Goal: Information Seeking & Learning: Learn about a topic

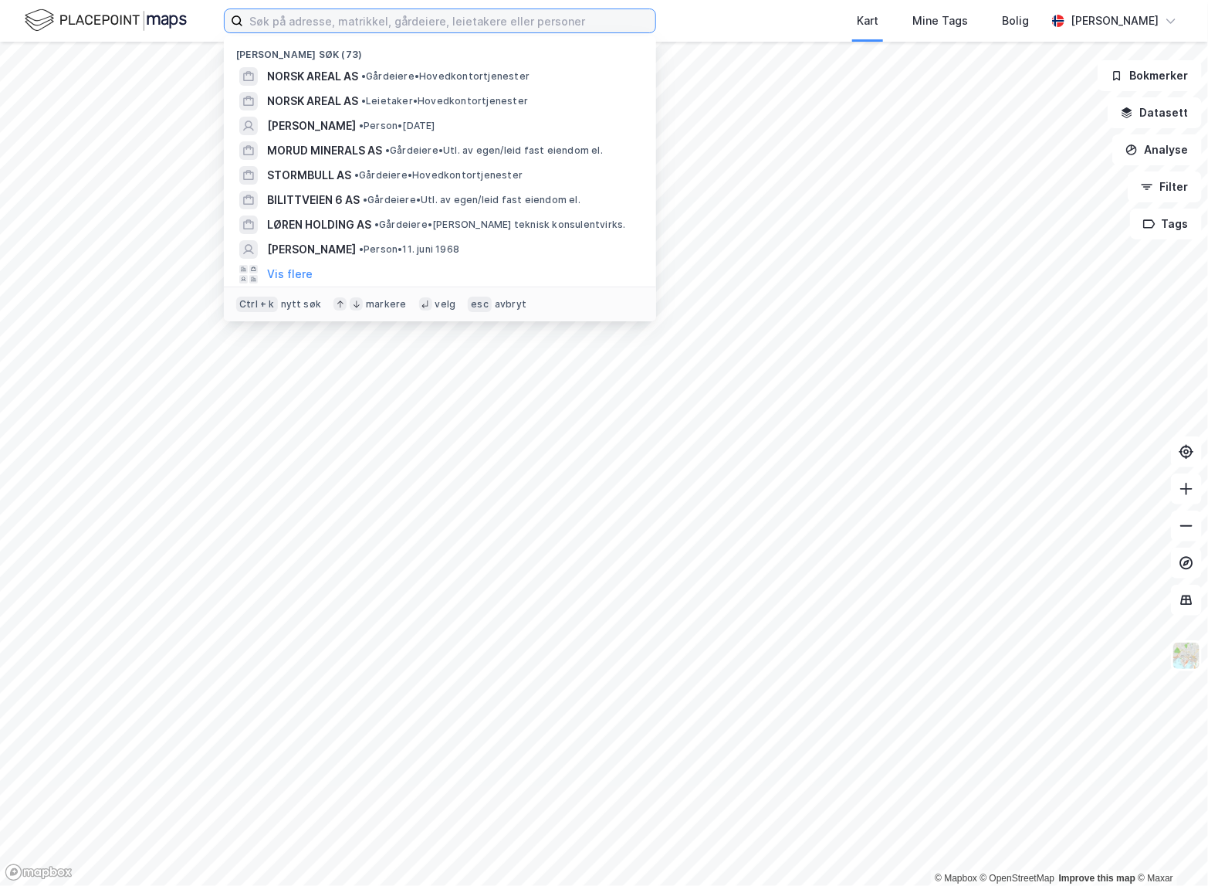
click at [428, 24] on input at bounding box center [449, 20] width 412 height 23
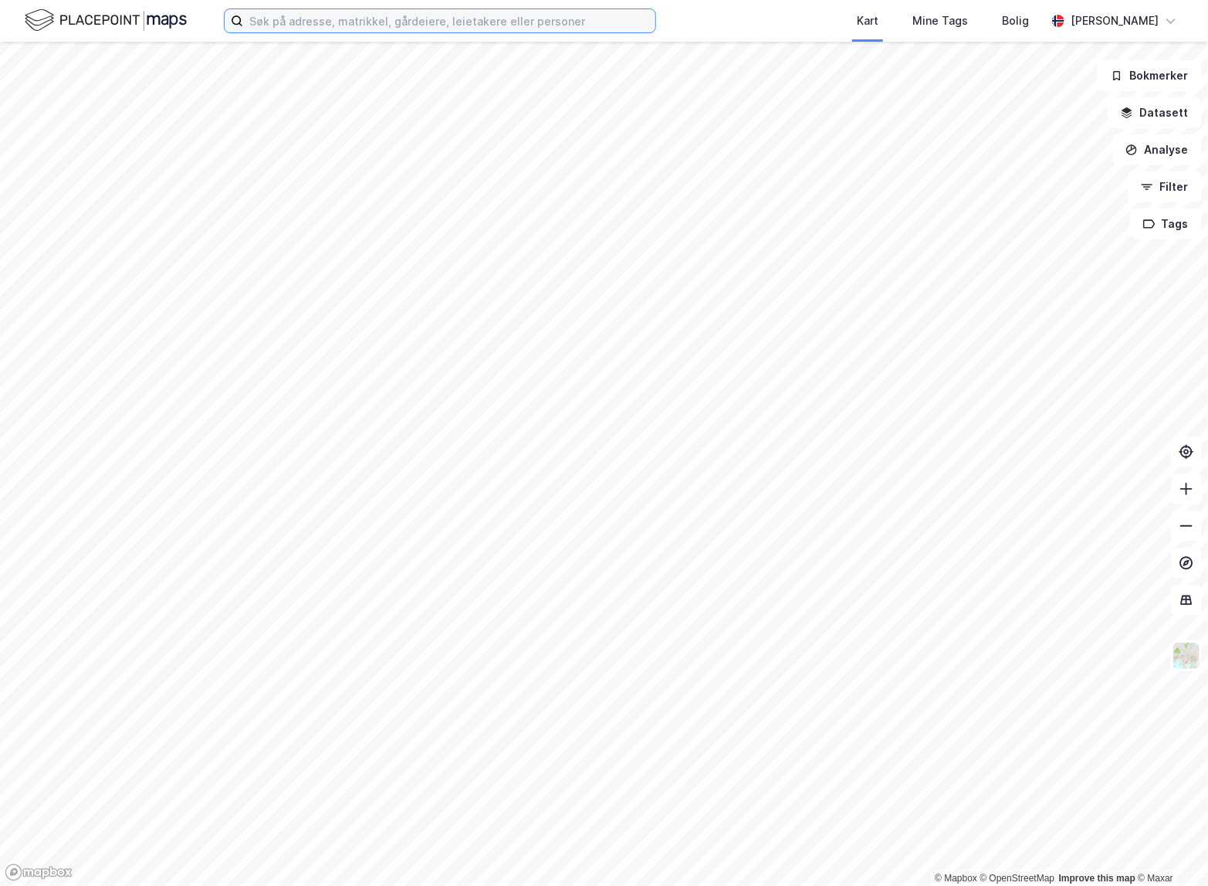
click at [498, 20] on input at bounding box center [449, 20] width 412 height 23
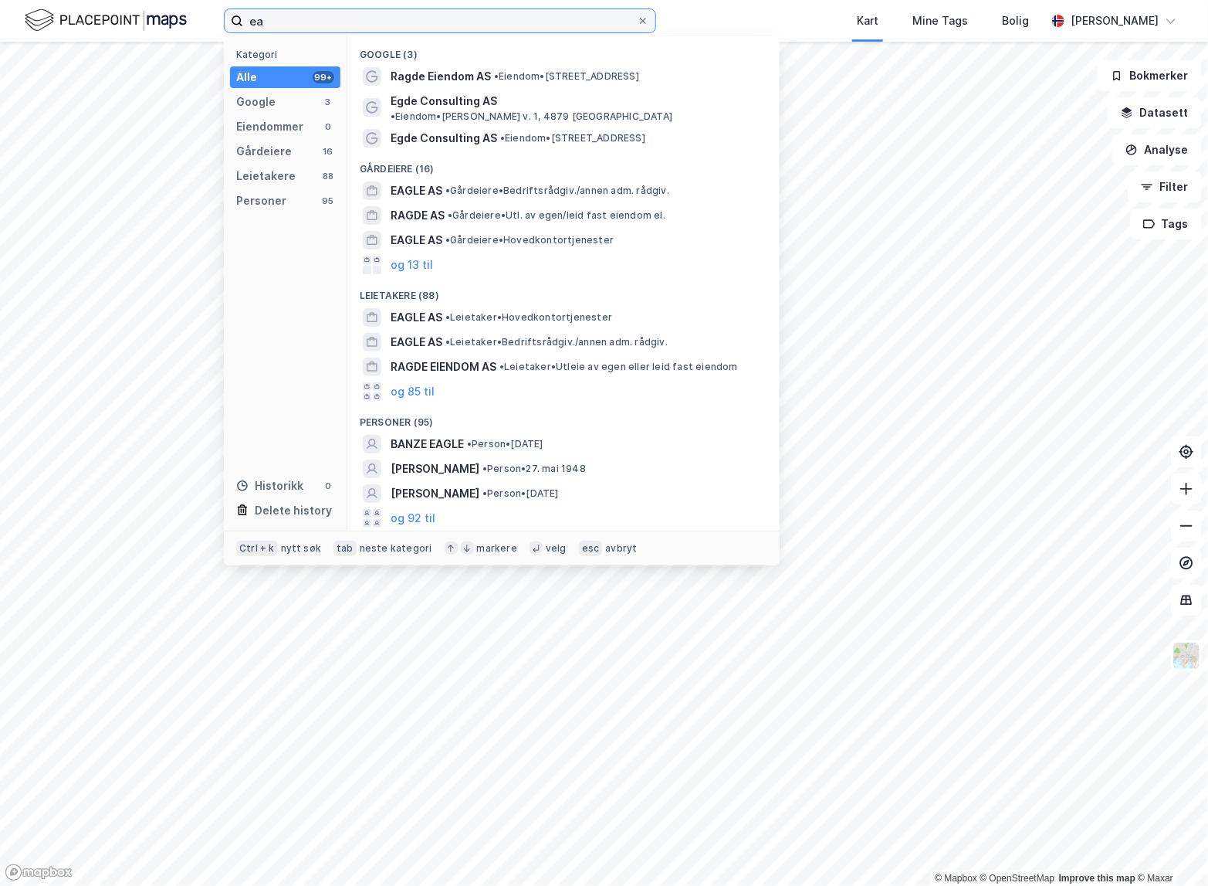
type input "e"
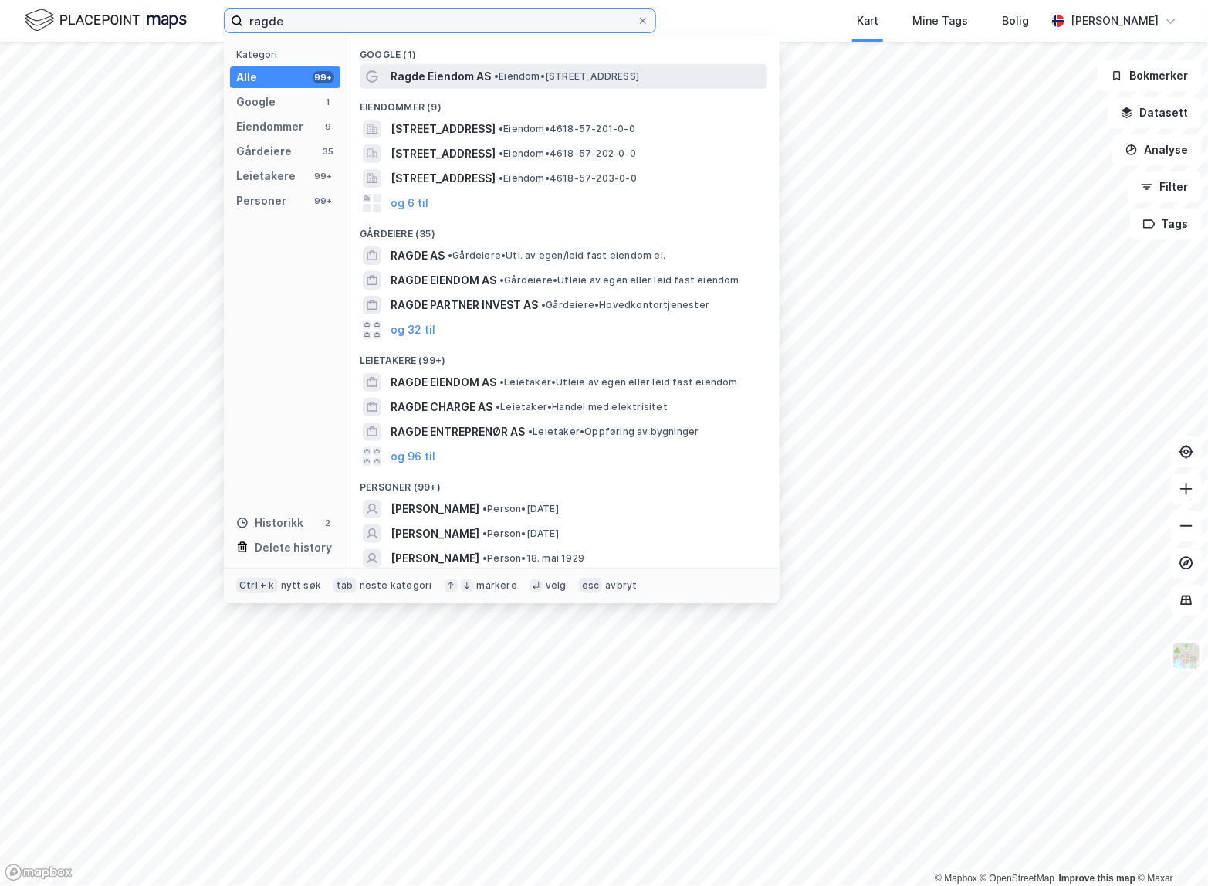
type input "ragde"
click at [471, 71] on span "Ragde Eiendom AS" at bounding box center [441, 76] width 100 height 19
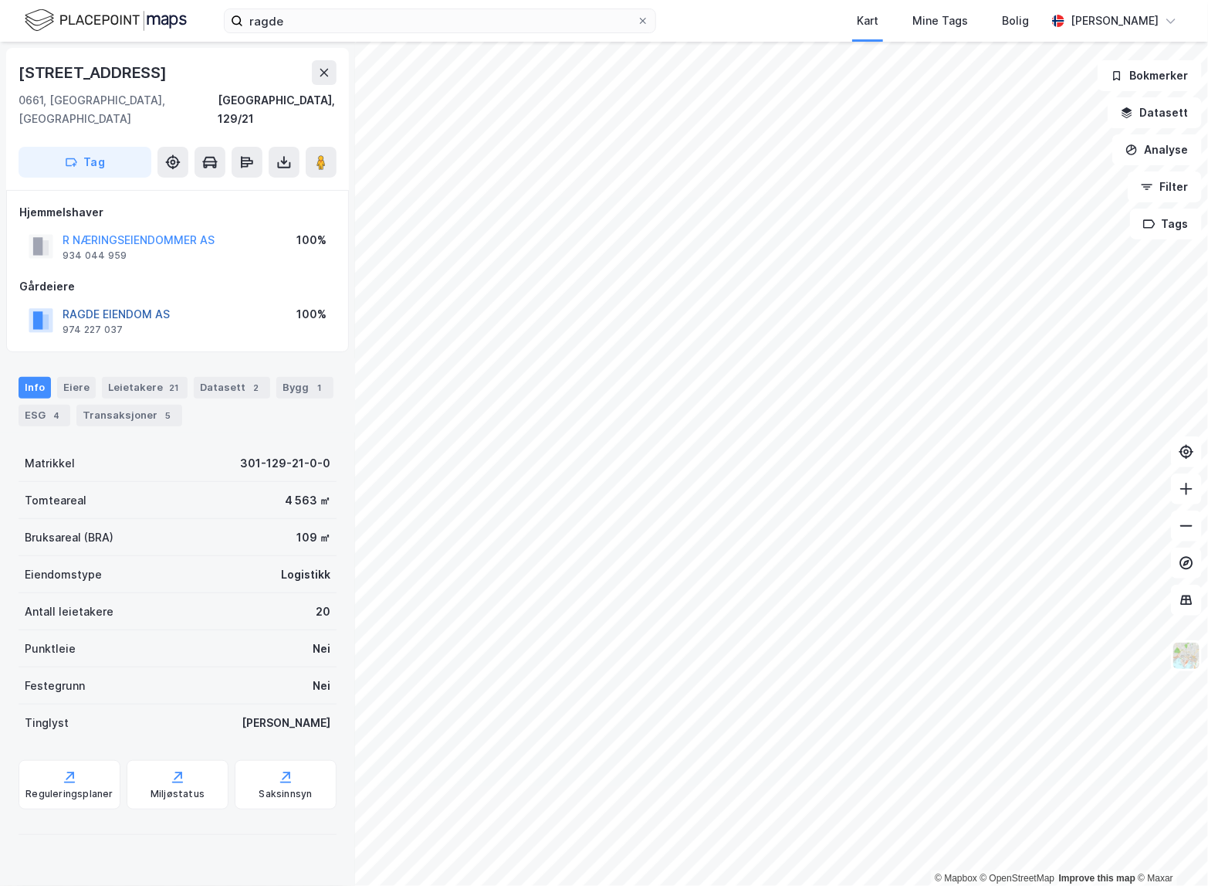
click at [0, 0] on button "RAGDE EIENDOM AS" at bounding box center [0, 0] width 0 height 0
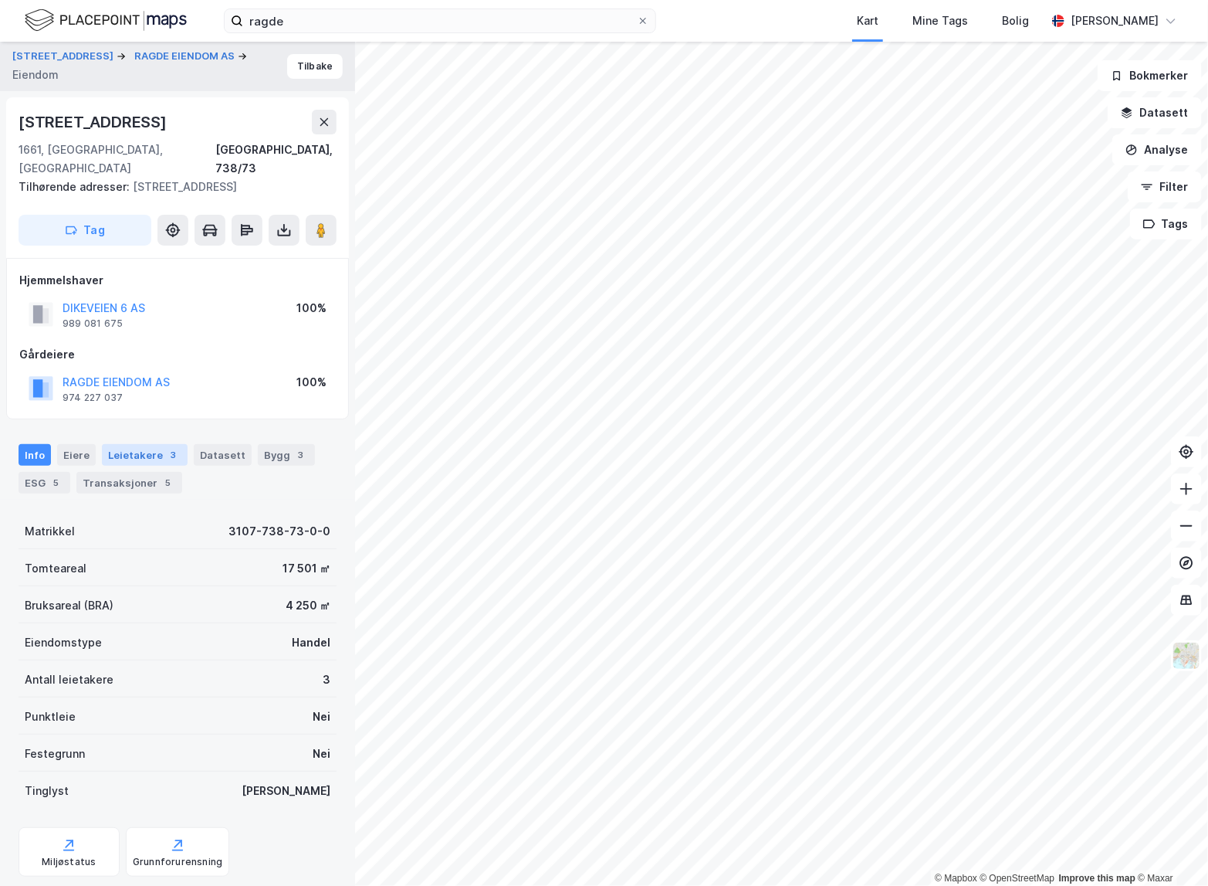
click at [116, 444] on div "Leietakere 3" at bounding box center [145, 455] width 86 height 22
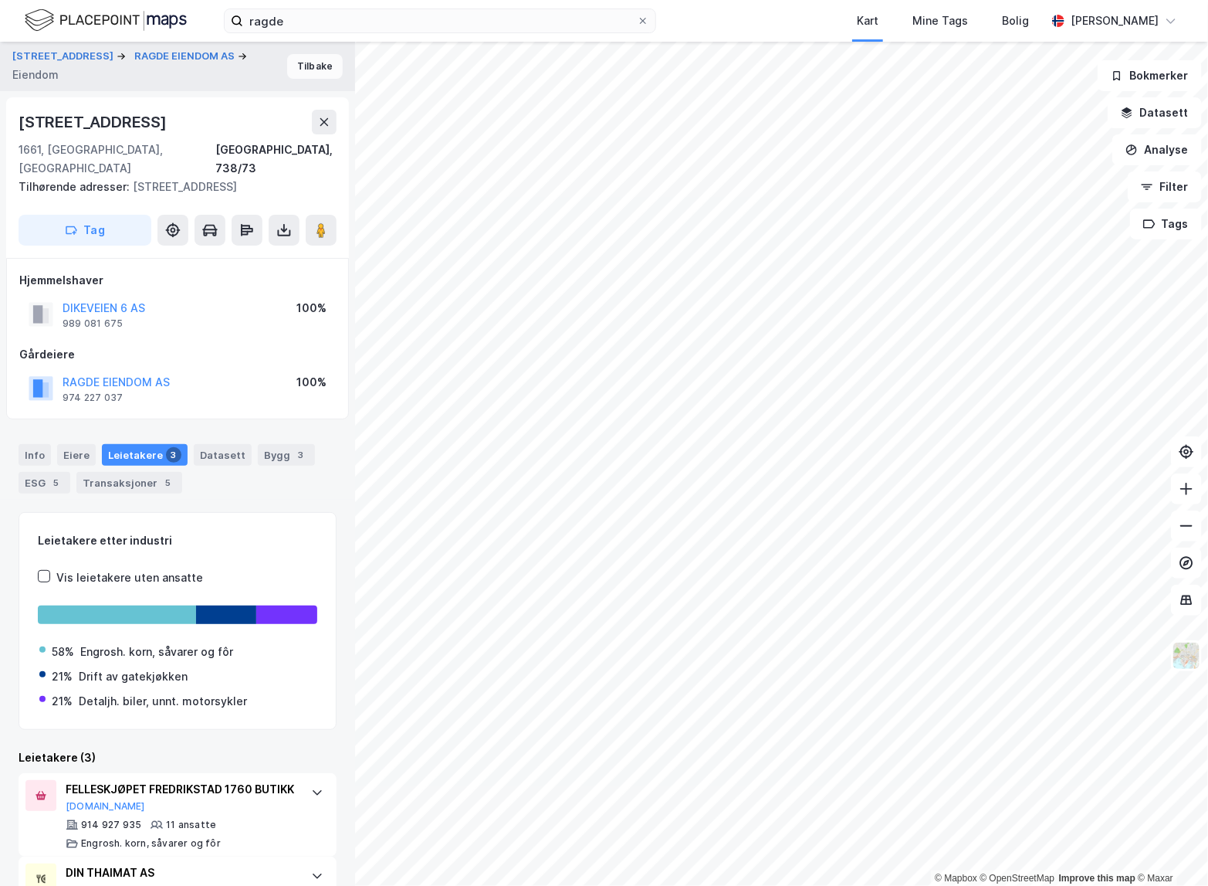
click at [302, 75] on button "Tilbake" at bounding box center [315, 66] width 56 height 25
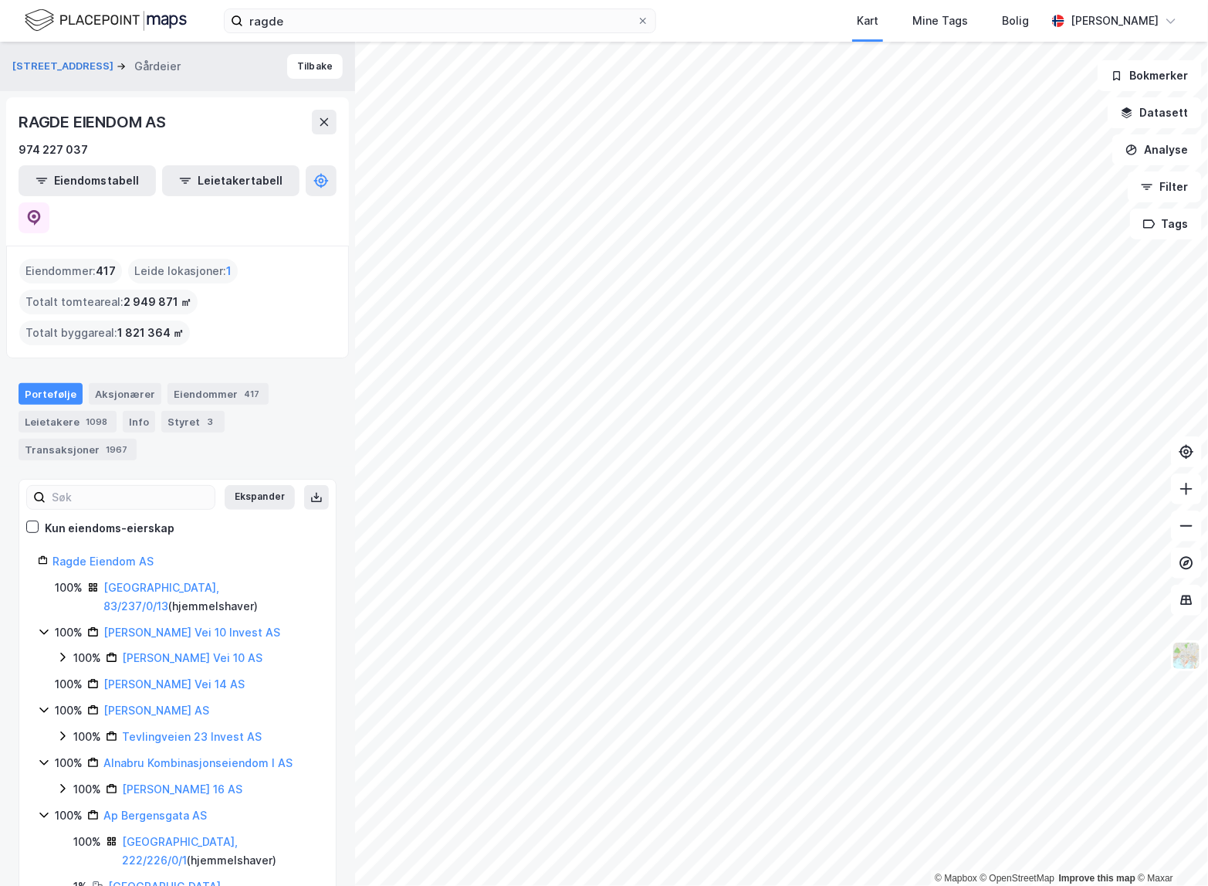
click at [767, 15] on div "Kart Mine Tags Bolig" at bounding box center [888, 21] width 316 height 42
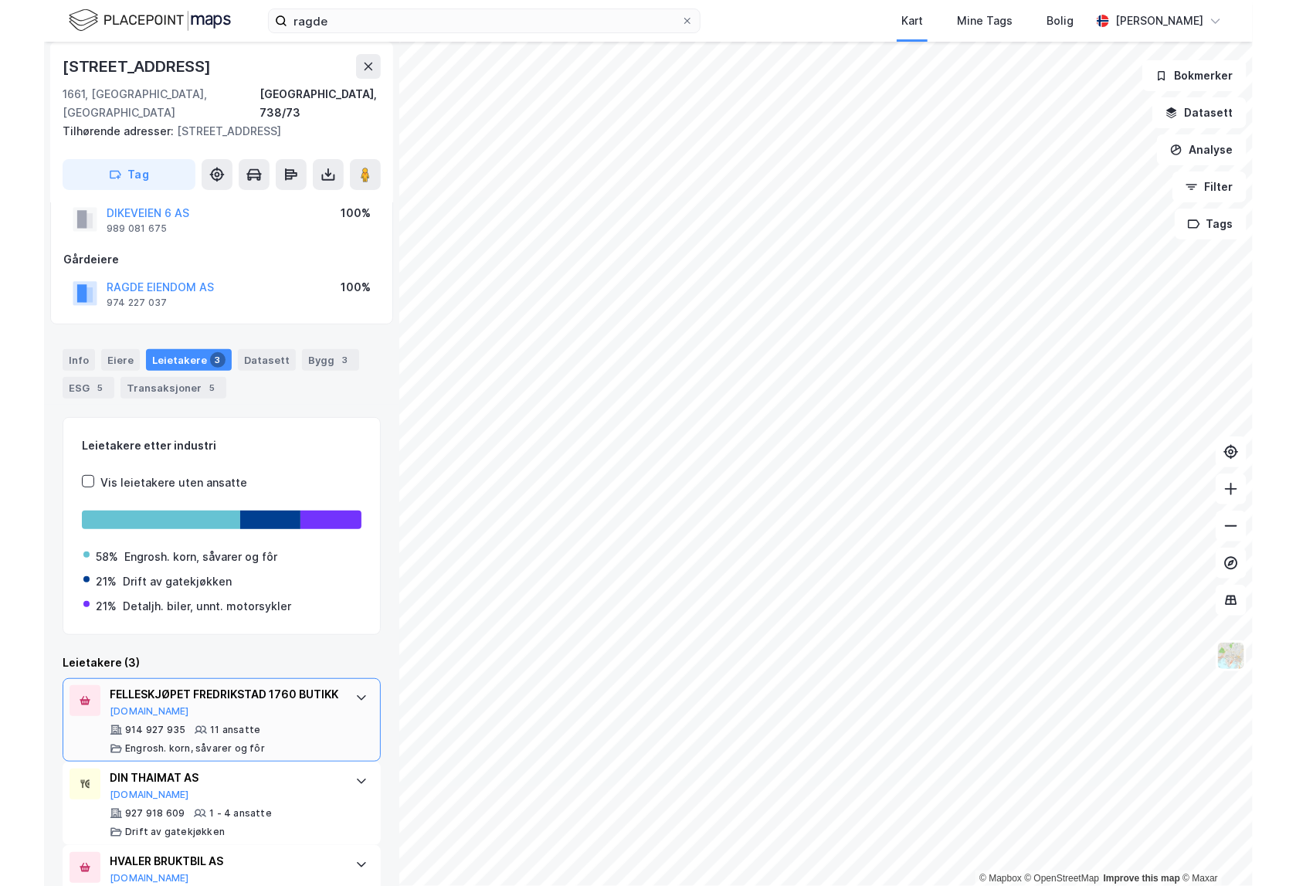
scroll to position [154, 0]
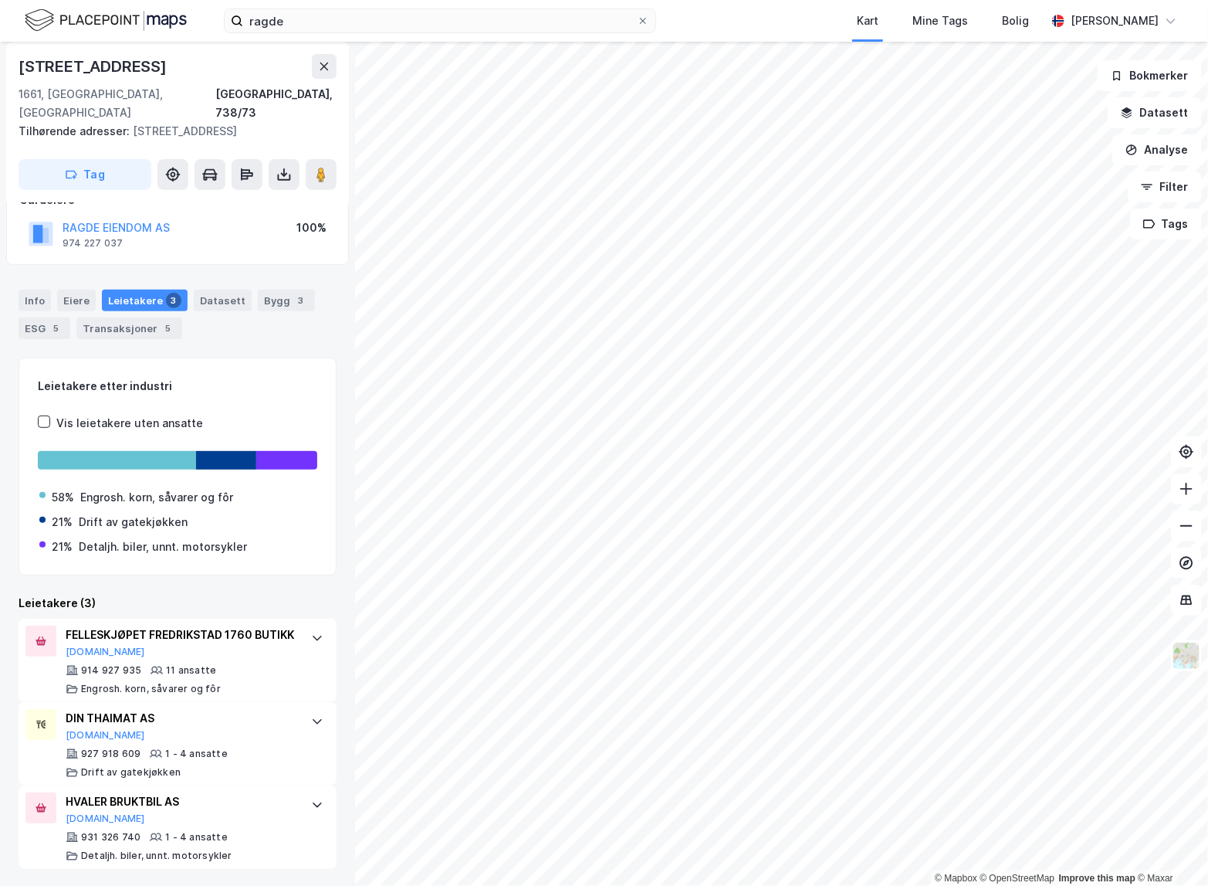
click at [722, 436] on div "© Mapbox © OpenStreetMap Improve this map © [PERSON_NAME] 3b RAGDE EIENDOM AS E…" at bounding box center [604, 464] width 1208 height 844
click at [324, 167] on image at bounding box center [321, 174] width 9 height 15
click at [324, 64] on icon at bounding box center [324, 66] width 12 height 12
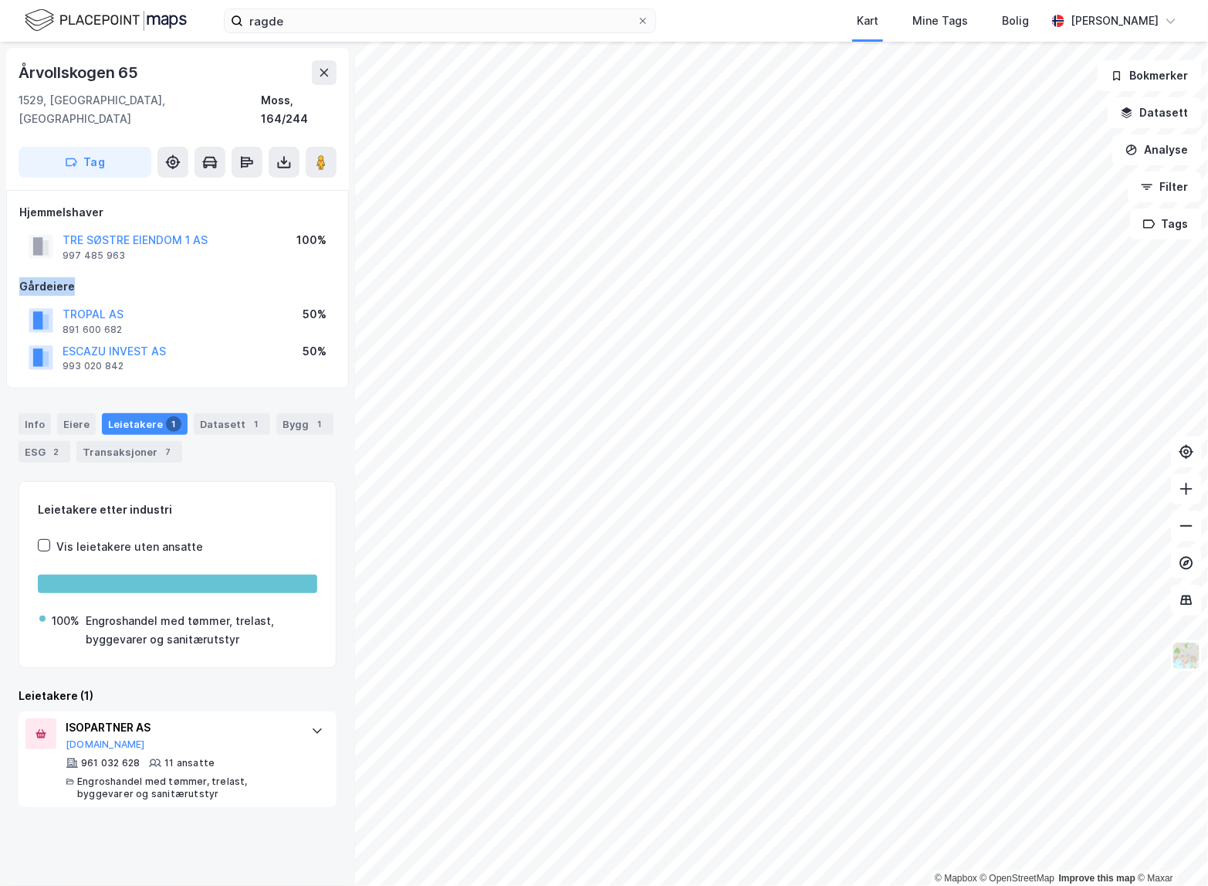
drag, startPoint x: 69, startPoint y: 268, endPoint x: 12, endPoint y: 270, distance: 57.2
click at [12, 270] on div "Hjemmelshaver TRE SØSTRE EIENDOM 1 AS 997 485 963 100% [DEMOGRAPHIC_DATA] TROPA…" at bounding box center [177, 289] width 343 height 199
click at [100, 255] on div "Hjemmelshaver TRE SØSTRE EIENDOM 1 AS 997 485 963 100% [DEMOGRAPHIC_DATA] TROPA…" at bounding box center [177, 289] width 317 height 173
click at [58, 277] on div "Gårdeiere" at bounding box center [177, 286] width 317 height 19
click at [92, 277] on div "Gårdeiere" at bounding box center [177, 286] width 317 height 19
